Goal: Task Accomplishment & Management: Manage account settings

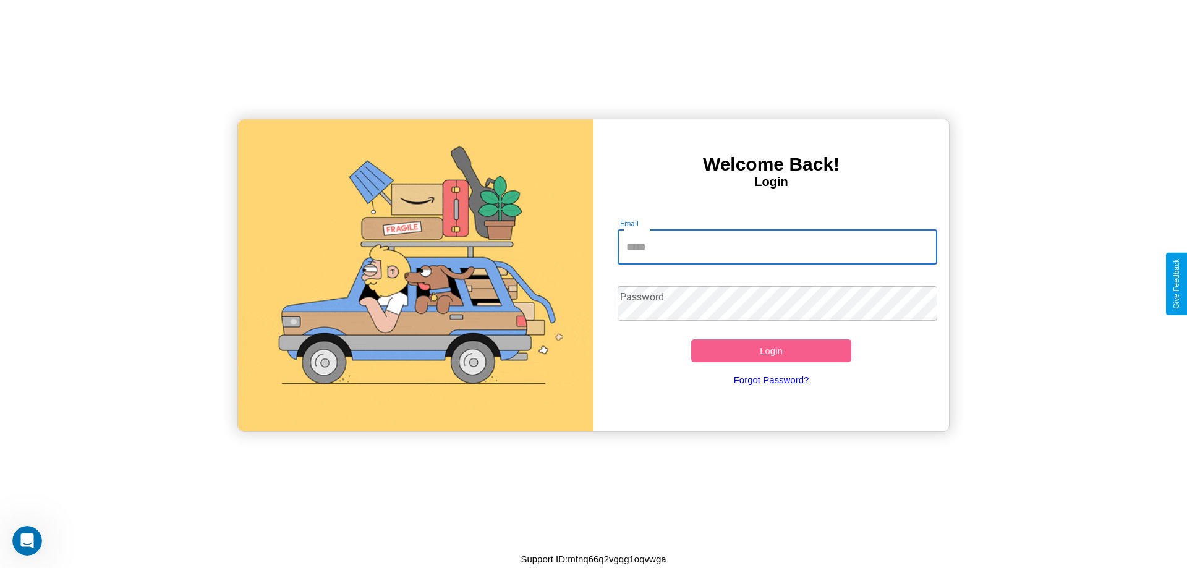
click at [777, 247] on input "Email" at bounding box center [778, 247] width 320 height 35
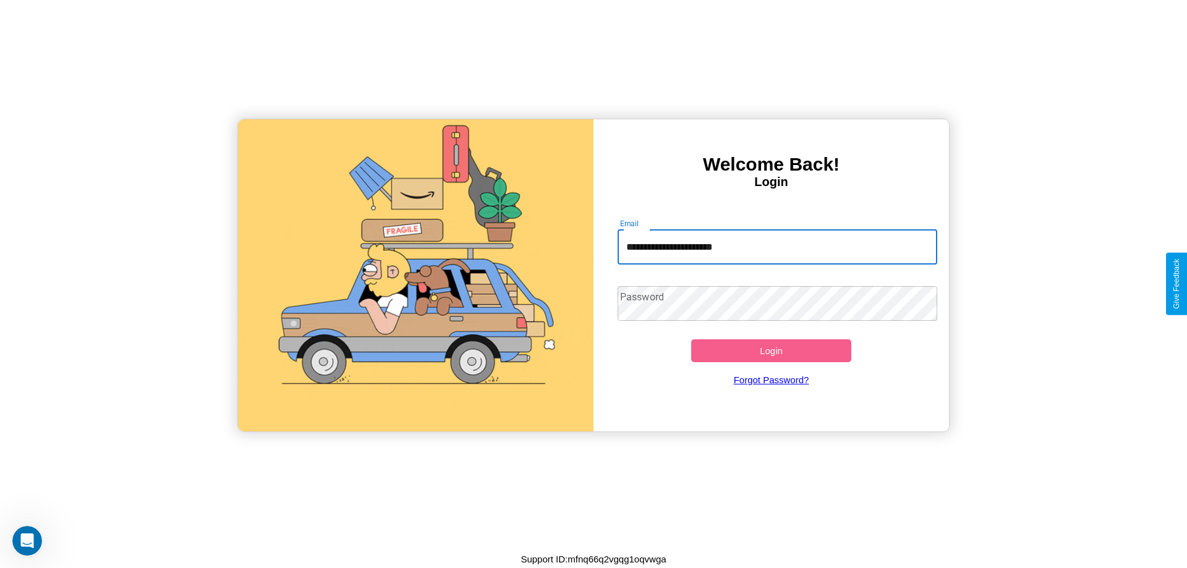
type input "**********"
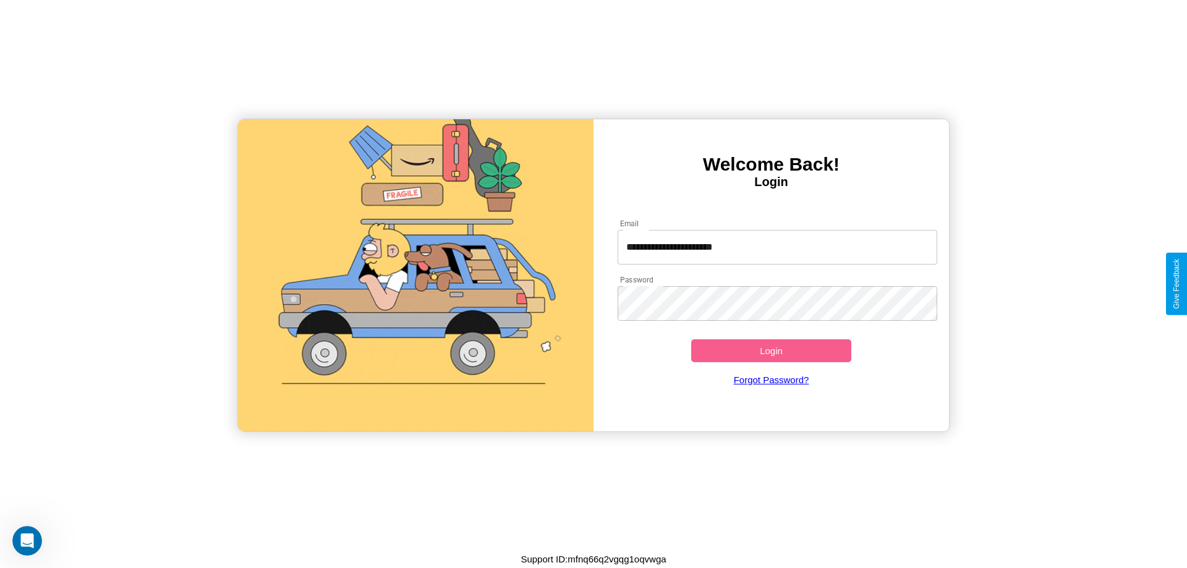
click at [771, 351] on button "Login" at bounding box center [771, 351] width 160 height 23
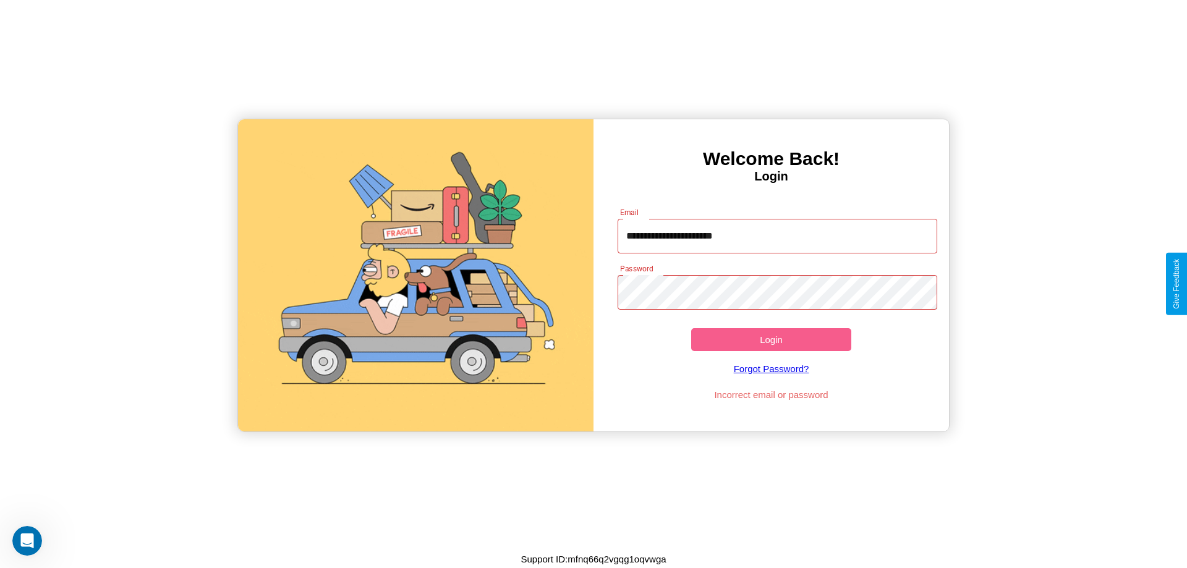
click at [771, 340] on button "Login" at bounding box center [771, 339] width 160 height 23
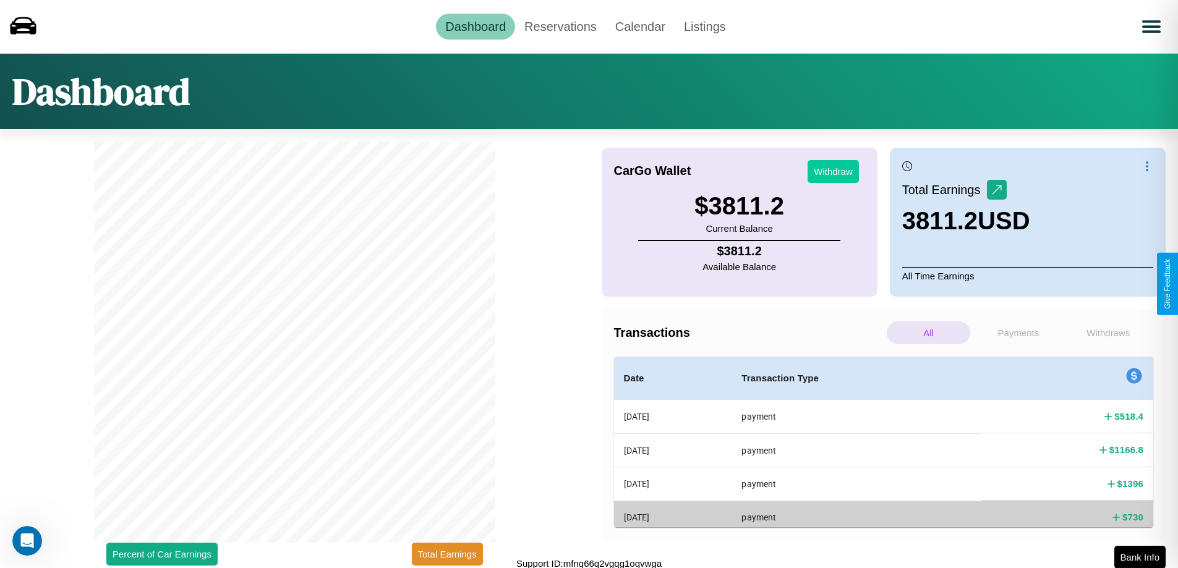
click at [833, 171] on button "Withdraw" at bounding box center [833, 171] width 51 height 23
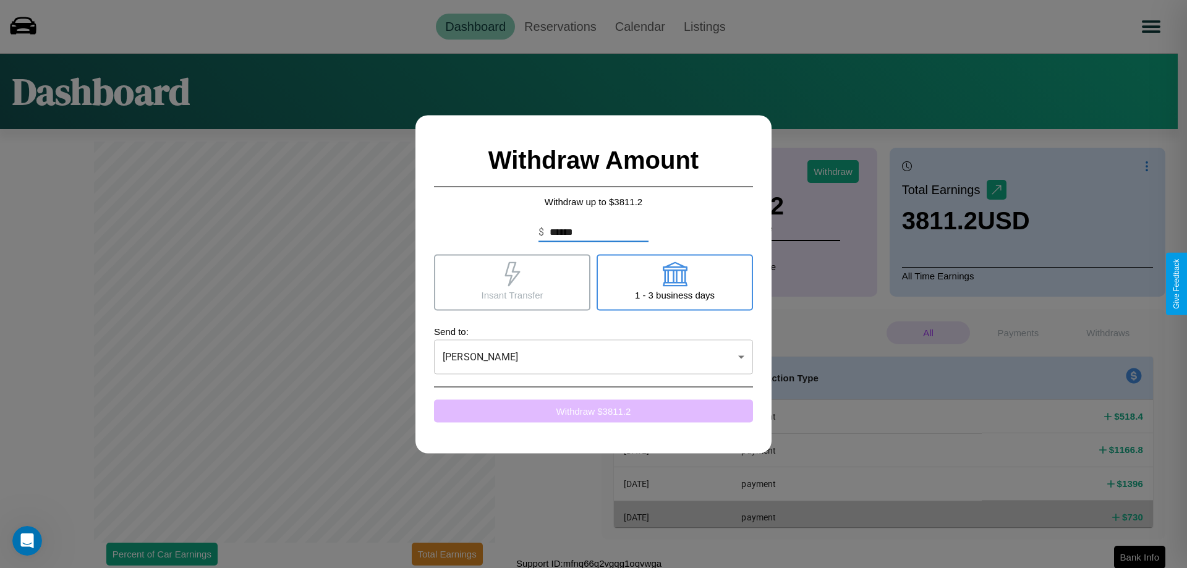
click at [594, 411] on button "Withdraw $ 3811.2" at bounding box center [593, 411] width 319 height 23
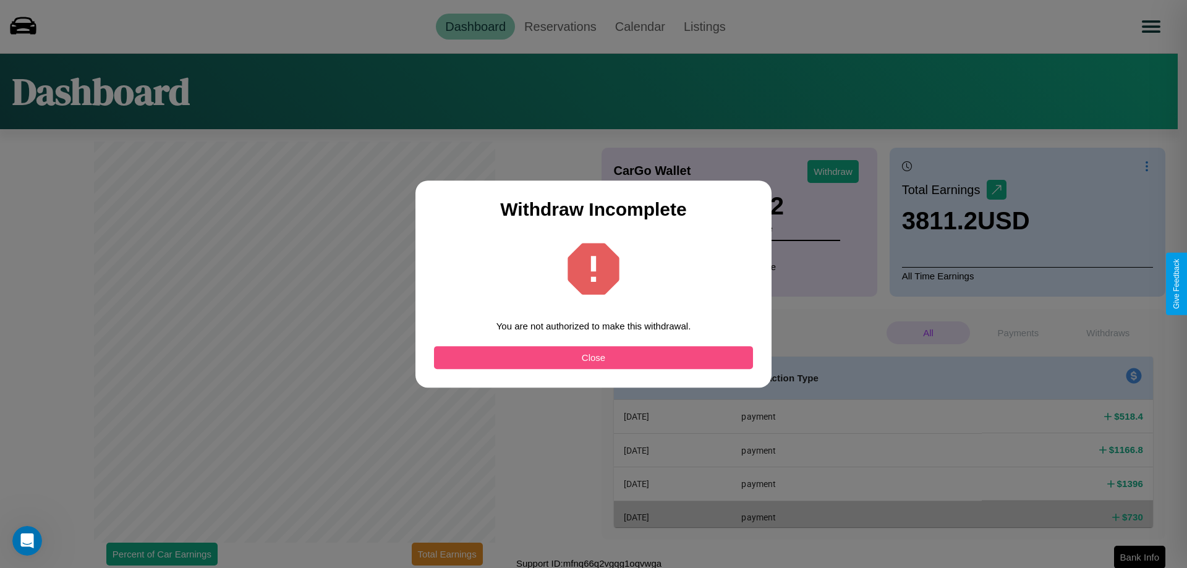
click at [594, 357] on button "Close" at bounding box center [593, 357] width 319 height 23
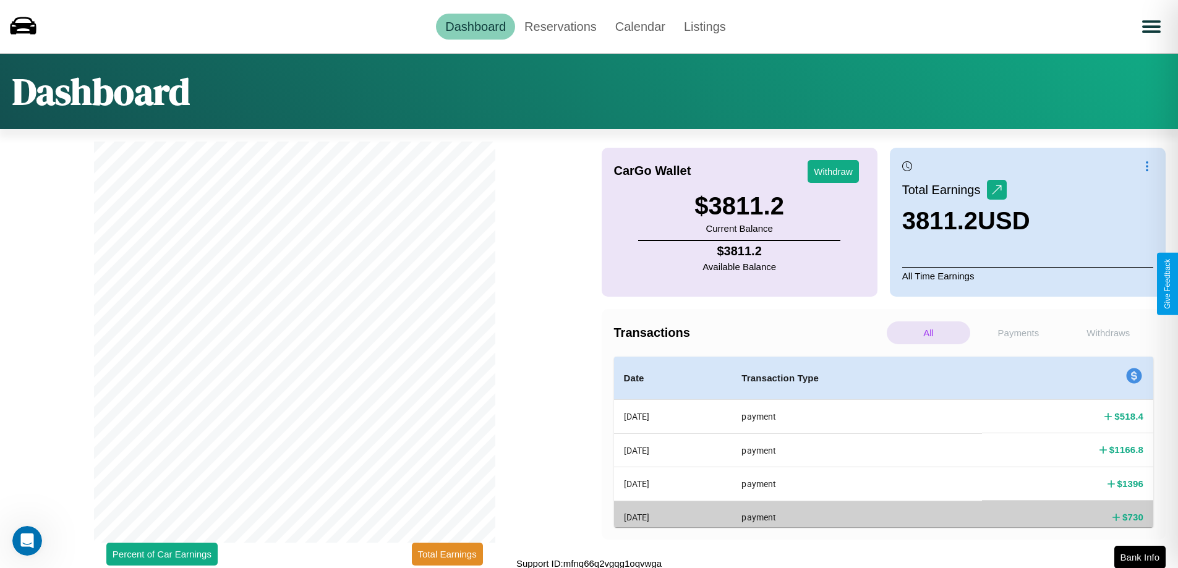
click at [928, 333] on p "All" at bounding box center [928, 333] width 83 height 23
click at [1108, 333] on p "Withdraws" at bounding box center [1108, 333] width 83 height 23
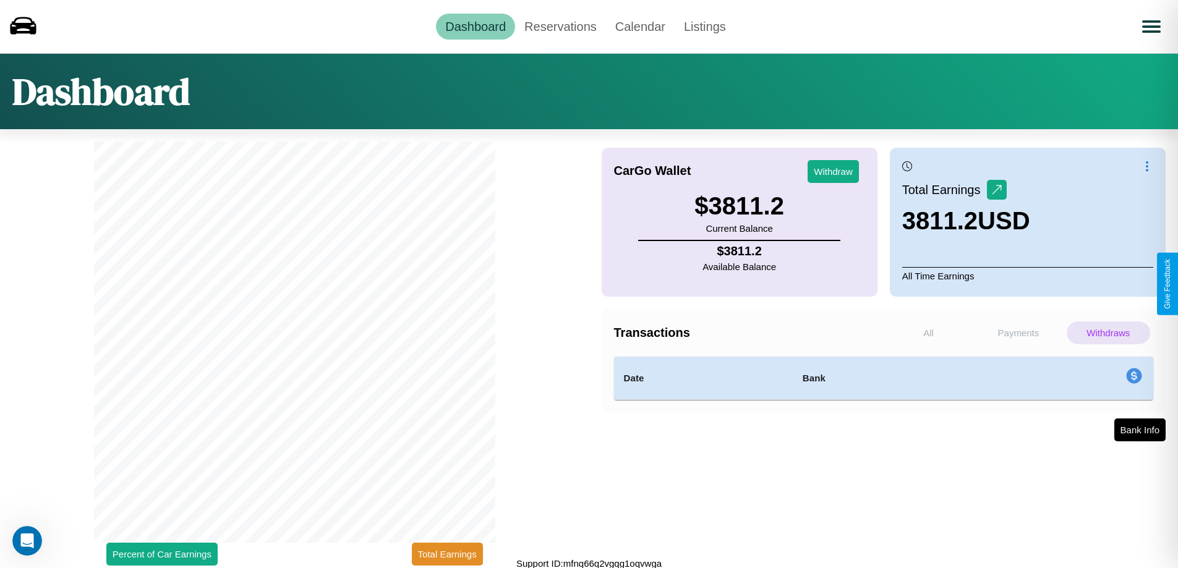
click at [1018, 333] on p "Payments" at bounding box center [1018, 333] width 83 height 23
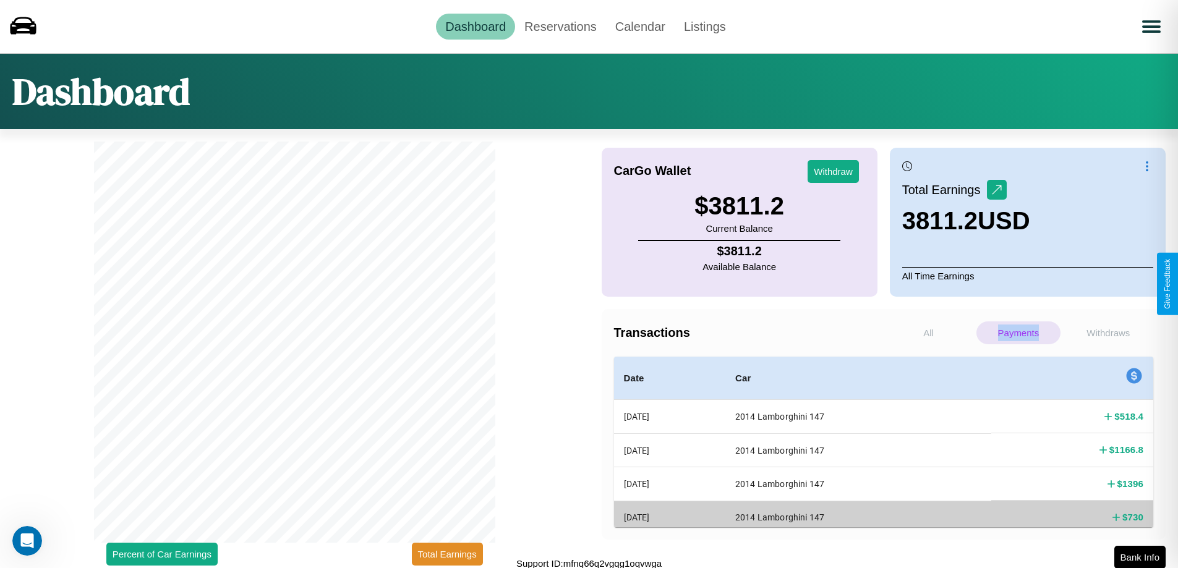
click at [1018, 333] on p "Payments" at bounding box center [1018, 333] width 83 height 23
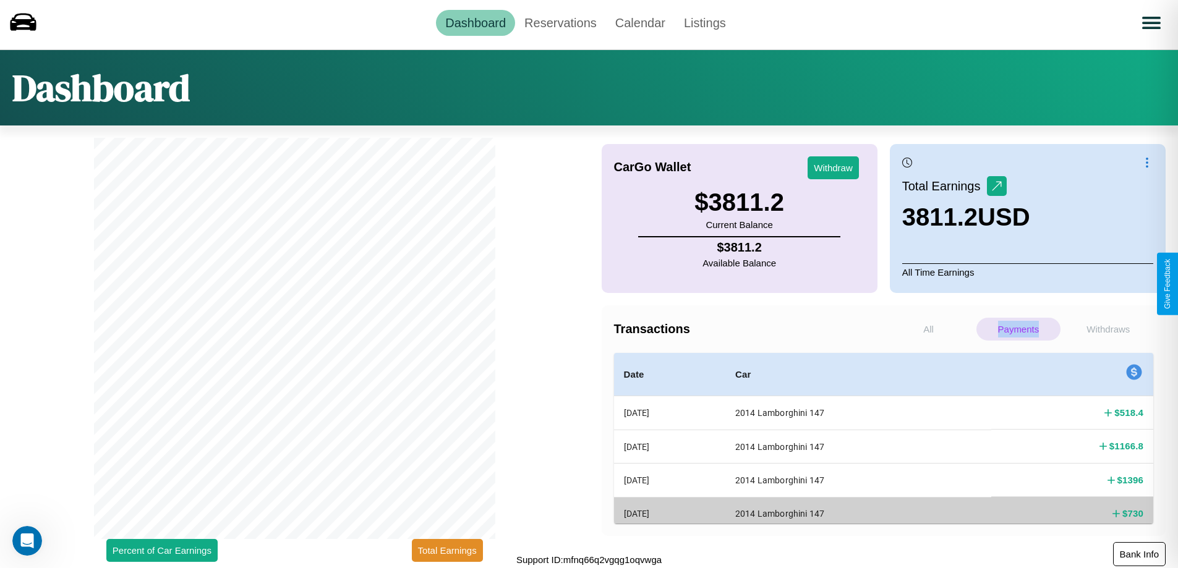
click at [1139, 554] on button "Bank Info" at bounding box center [1139, 554] width 53 height 24
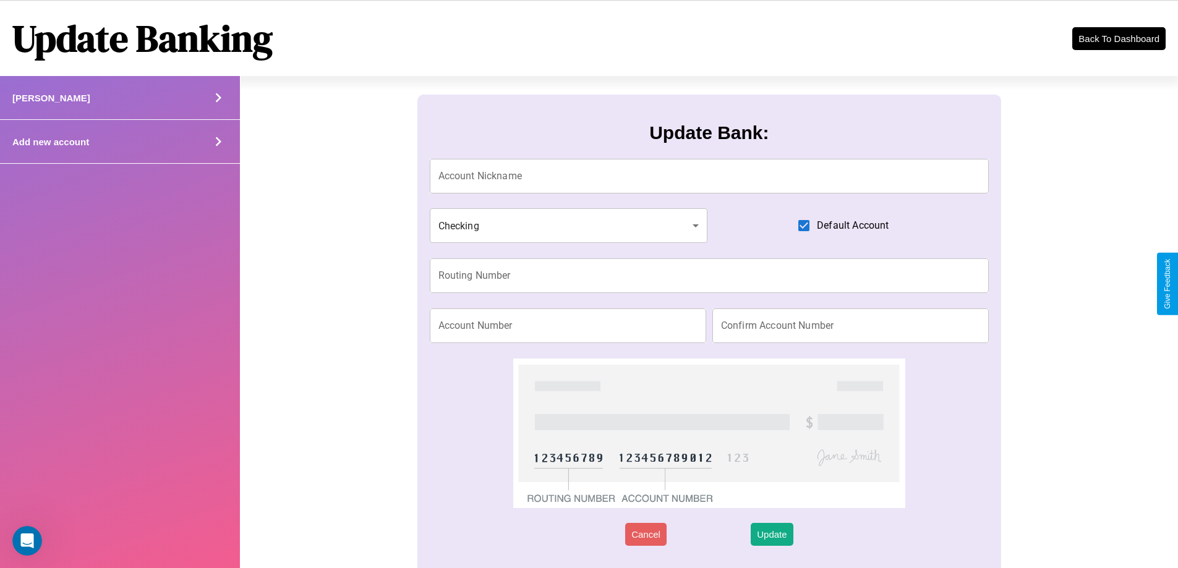
click at [119, 142] on div "Add new account" at bounding box center [120, 142] width 240 height 44
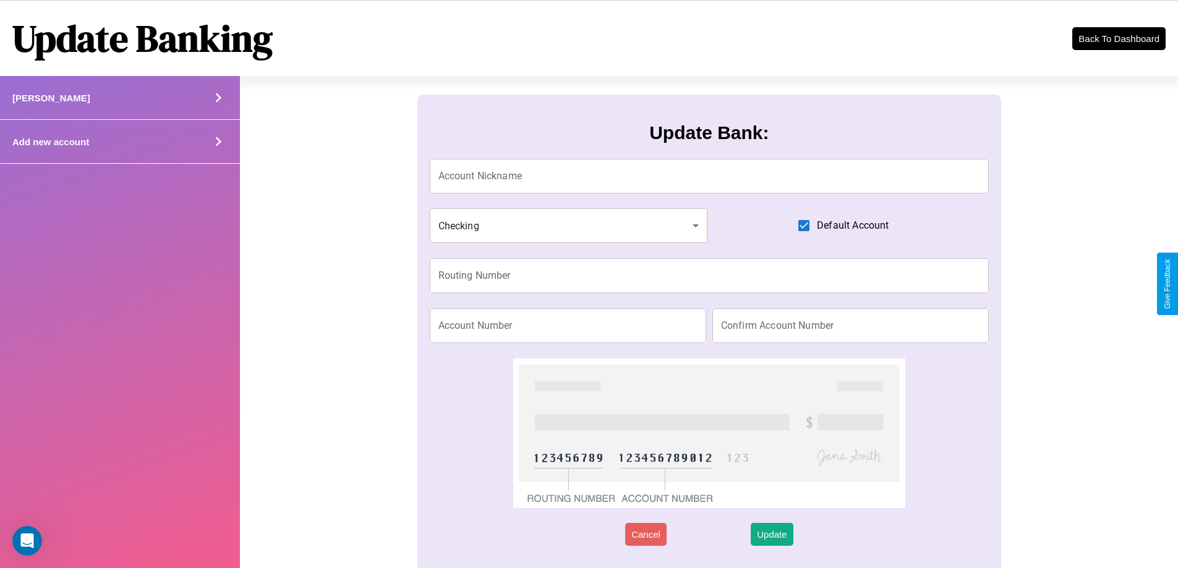
click at [119, 142] on div "Add new account" at bounding box center [120, 142] width 240 height 44
click at [218, 142] on icon at bounding box center [218, 141] width 19 height 19
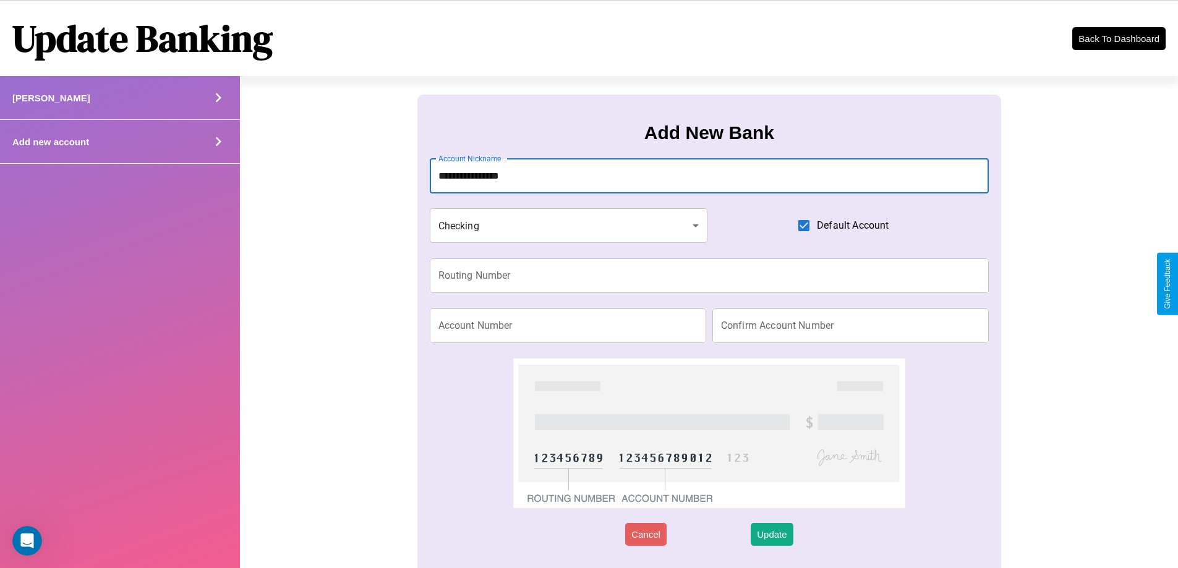
type input "**********"
